Goal: Information Seeking & Learning: Learn about a topic

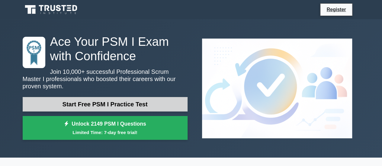
click at [138, 98] on link "Start Free PSM I Practice Test" at bounding box center [105, 104] width 165 height 15
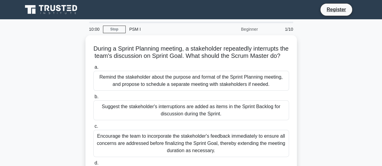
scroll to position [30, 0]
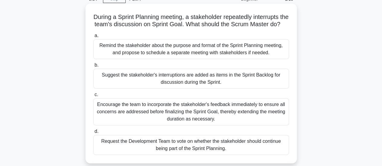
drag, startPoint x: 198, startPoint y: 19, endPoint x: 201, endPoint y: 33, distance: 14.3
click at [202, 28] on h5 "During a Sprint Planning meeting, a stakeholder repeatedly interrupts the team'…" at bounding box center [191, 20] width 197 height 15
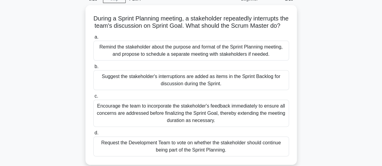
click at [315, 76] on div "During a Sprint Planning meeting, a stakeholder repeatedly interrupts the team'…" at bounding box center [191, 88] width 344 height 167
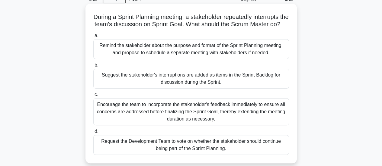
click at [252, 83] on div "Suggest the stakeholder's interruptions are added as items in the Sprint Backlo…" at bounding box center [191, 79] width 196 height 20
click at [93, 67] on input "b. Suggest the stakeholder's interruptions are added as items in the Sprint Bac…" at bounding box center [93, 65] width 0 height 4
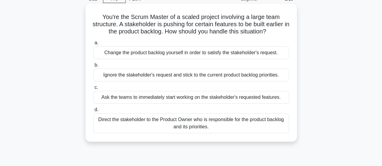
click at [191, 131] on div "Direct the stakeholder to the Product Owner who is responsible for the product …" at bounding box center [191, 124] width 196 height 20
click at [93, 112] on input "d. Direct the stakeholder to the Product Owner who is responsible for the produ…" at bounding box center [93, 110] width 0 height 4
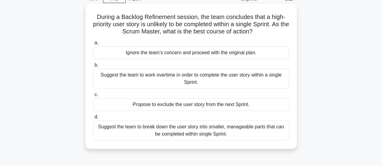
click at [216, 133] on div "Suggest the team to break down the user story into smaller, manageable parts th…" at bounding box center [191, 131] width 196 height 20
click at [93, 119] on input "d. Suggest the team to break down the user story into smaller, manageable parts…" at bounding box center [93, 117] width 0 height 4
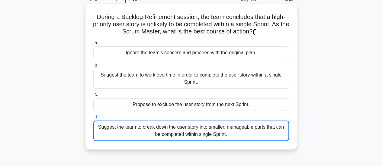
scroll to position [0, 0]
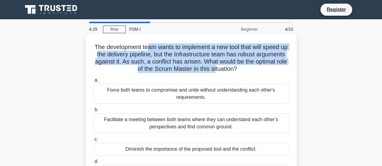
drag, startPoint x: 150, startPoint y: 47, endPoint x: 233, endPoint y: 68, distance: 85.3
click at [233, 68] on h5 "The development team wants to implement a new tool that will speed up the deliv…" at bounding box center [191, 59] width 197 height 30
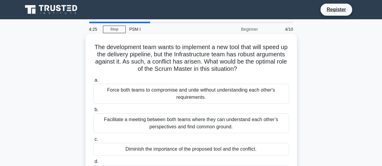
scroll to position [30, 0]
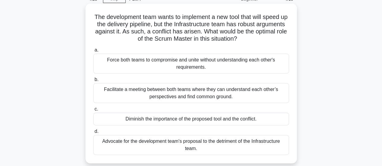
click at [227, 96] on div "Facilitate a meeting between both teams where they can understand each other’s …" at bounding box center [191, 93] width 196 height 20
click at [93, 82] on input "b. Facilitate a meeting between both teams where they can understand each other…" at bounding box center [93, 80] width 0 height 4
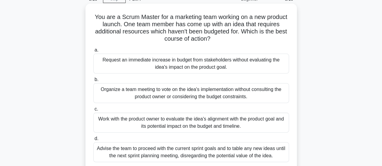
click at [173, 125] on div "Work with the product owner to evaluate the idea's alignment with the product g…" at bounding box center [191, 123] width 196 height 20
click at [93, 111] on input "c. Work with the product owner to evaluate the idea's alignment with the produc…" at bounding box center [93, 110] width 0 height 4
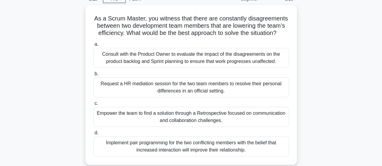
scroll to position [0, 0]
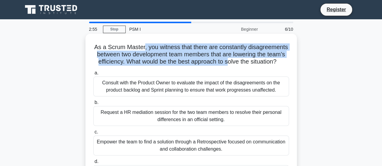
drag, startPoint x: 147, startPoint y: 47, endPoint x: 229, endPoint y: 60, distance: 83.3
click at [229, 60] on h5 "As a Scrum Master, you witness that there are constantly disagreements between …" at bounding box center [191, 55] width 197 height 22
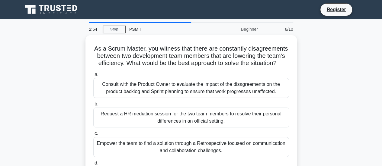
click at [314, 79] on div "As a Scrum Master, you witness that there are constantly disagreements between …" at bounding box center [191, 118] width 344 height 167
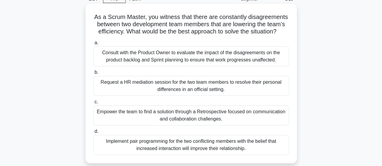
click at [203, 118] on div "Empower the team to find a solution through a Retrospective focused on communic…" at bounding box center [191, 116] width 196 height 20
click at [93, 104] on input "c. Empower the team to find a solution through a Retrospective focused on commu…" at bounding box center [93, 102] width 0 height 4
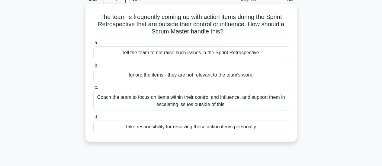
click at [193, 104] on div "Coach the team to focus on items within their control and influence, and suppor…" at bounding box center [191, 101] width 196 height 20
click at [93, 90] on input "c. Coach the team to focus on items within their control and influence, and sup…" at bounding box center [93, 88] width 0 height 4
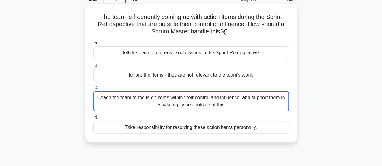
scroll to position [0, 0]
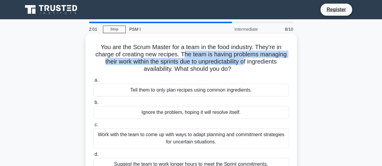
drag, startPoint x: 182, startPoint y: 54, endPoint x: 247, endPoint y: 63, distance: 65.0
click at [247, 63] on h5 "You are the Scrum Master for a team in the food industry. They're in charge of …" at bounding box center [191, 59] width 197 height 30
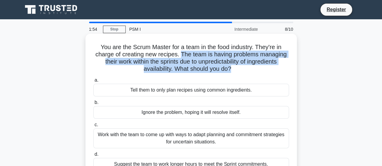
drag, startPoint x: 180, startPoint y: 54, endPoint x: 231, endPoint y: 69, distance: 53.2
click at [231, 69] on h5 "You are the Scrum Master for a team in the food industry. They're in charge of …" at bounding box center [191, 59] width 197 height 30
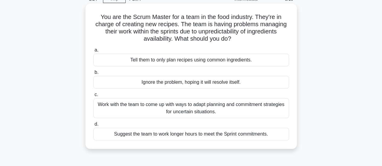
click at [211, 112] on div "Work with the team to come up with ways to adapt planning and commitment strate…" at bounding box center [191, 108] width 196 height 20
click at [93, 97] on input "c. Work with the team to come up with ways to adapt planning and commitment str…" at bounding box center [93, 95] width 0 height 4
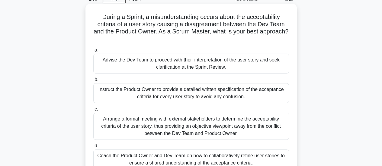
scroll to position [60, 0]
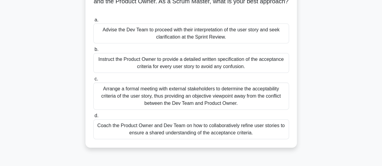
click at [177, 131] on div "Coach the Product Owner and Dev Team on how to collaboratively refine user stor…" at bounding box center [191, 130] width 196 height 20
click at [93, 118] on input "d. Coach the Product Owner and Dev Team on how to collaboratively refine user s…" at bounding box center [93, 116] width 0 height 4
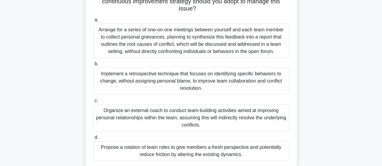
scroll to position [30, 0]
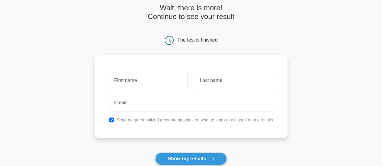
scroll to position [60, 0]
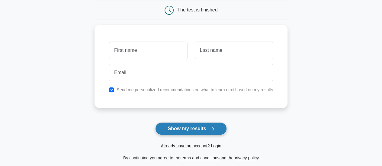
click at [187, 131] on button "Show my results" at bounding box center [190, 129] width 71 height 13
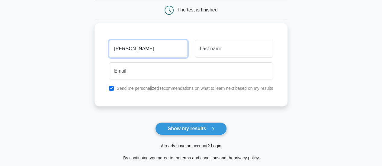
type input "rodrigo"
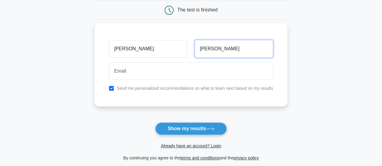
type input "bauer"
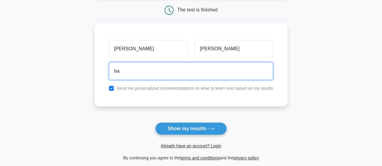
type input "bauerodrigo@gmail.com"
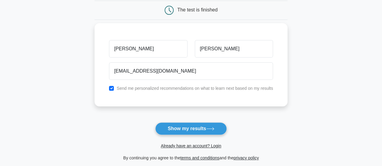
click at [202, 87] on label "Send me personalized recommendations on what to learn next based on my results" at bounding box center [195, 88] width 156 height 5
click at [203, 91] on label "Send me personalized recommendations on what to learn next based on my results" at bounding box center [195, 88] width 156 height 5
click at [112, 87] on input "checkbox" at bounding box center [111, 88] width 5 height 5
checkbox input "false"
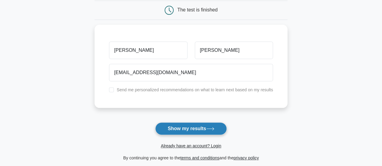
click at [177, 131] on button "Show my results" at bounding box center [190, 129] width 71 height 13
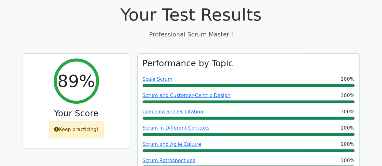
scroll to position [363, 0]
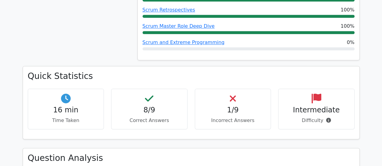
click at [150, 106] on h4 "8/9" at bounding box center [149, 110] width 66 height 9
click at [153, 94] on icon at bounding box center [149, 99] width 8 height 10
drag, startPoint x: 230, startPoint y: 72, endPoint x: 230, endPoint y: 83, distance: 11.5
click at [230, 89] on div "1/9 Incorrect Answers" at bounding box center [233, 109] width 76 height 41
drag, startPoint x: 230, startPoint y: 83, endPoint x: 231, endPoint y: 86, distance: 3.3
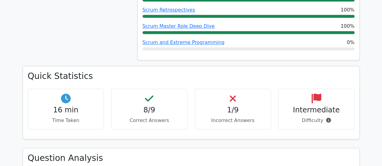
click at [231, 106] on h4 "1/9" at bounding box center [233, 110] width 66 height 9
drag, startPoint x: 231, startPoint y: 93, endPoint x: 231, endPoint y: 96, distance: 3.6
click at [231, 94] on div "1/9 Incorrect Answers" at bounding box center [233, 109] width 76 height 41
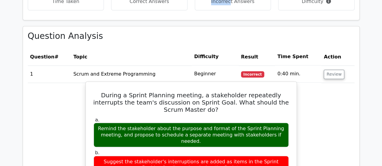
scroll to position [514, 0]
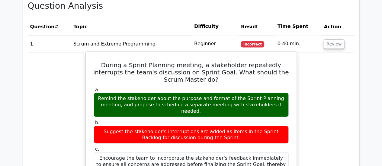
click at [208, 87] on label "a. Remind the stakeholder about the purpose and format of the Sprint Planning m…" at bounding box center [191, 102] width 195 height 31
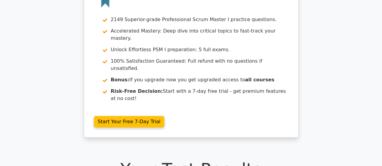
scroll to position [0, 0]
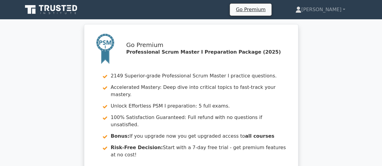
click at [338, 87] on div "Go Premium Professional Scrum Master I Preparation Package (2025) 2149 Superior…" at bounding box center [191, 112] width 382 height 177
